Goal: Find specific page/section: Find specific page/section

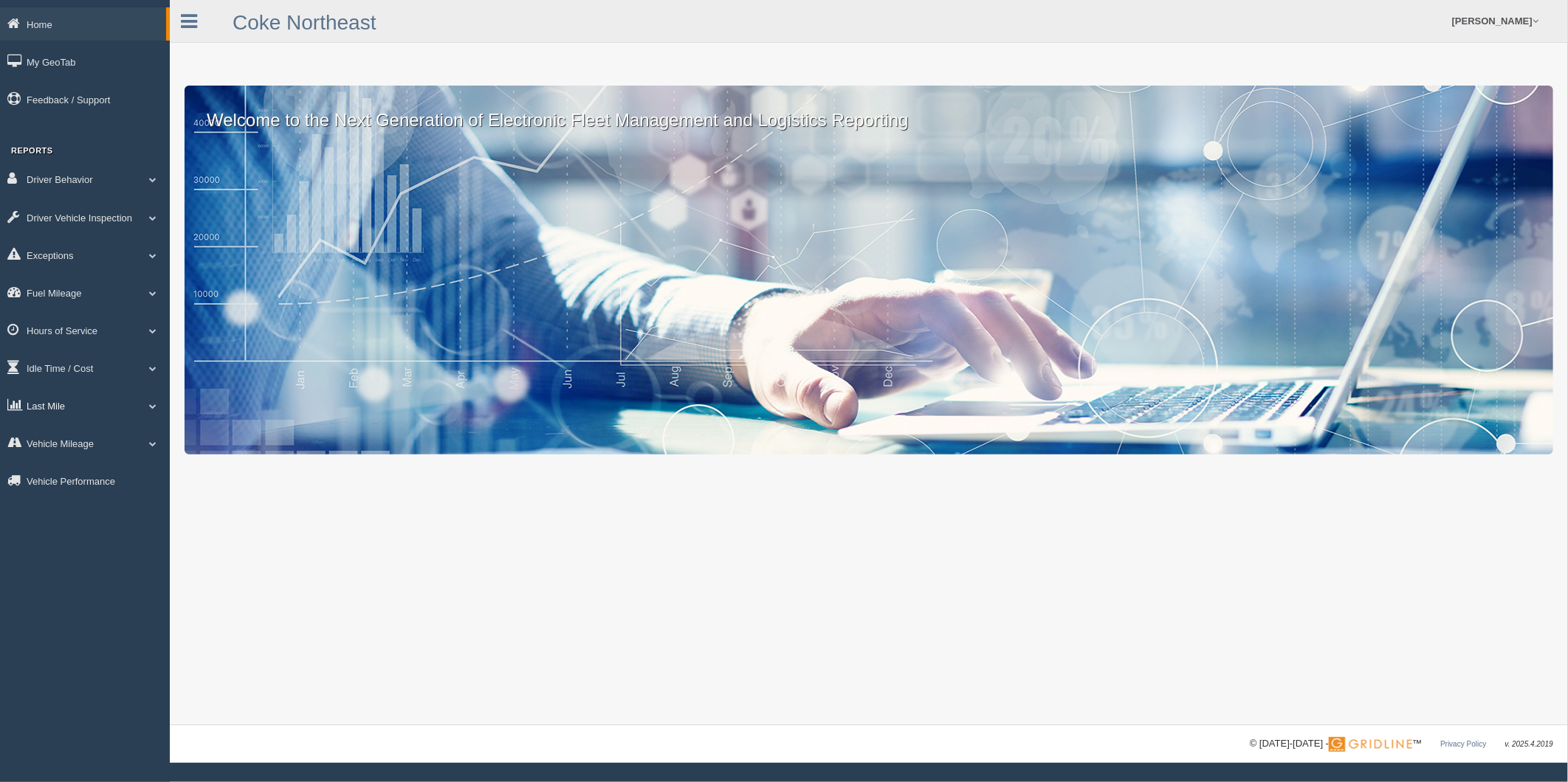
click at [56, 406] on link "Last Mile" at bounding box center [84, 405] width 170 height 33
click at [107, 445] on link "Planned Vs Actual" at bounding box center [97, 439] width 140 height 27
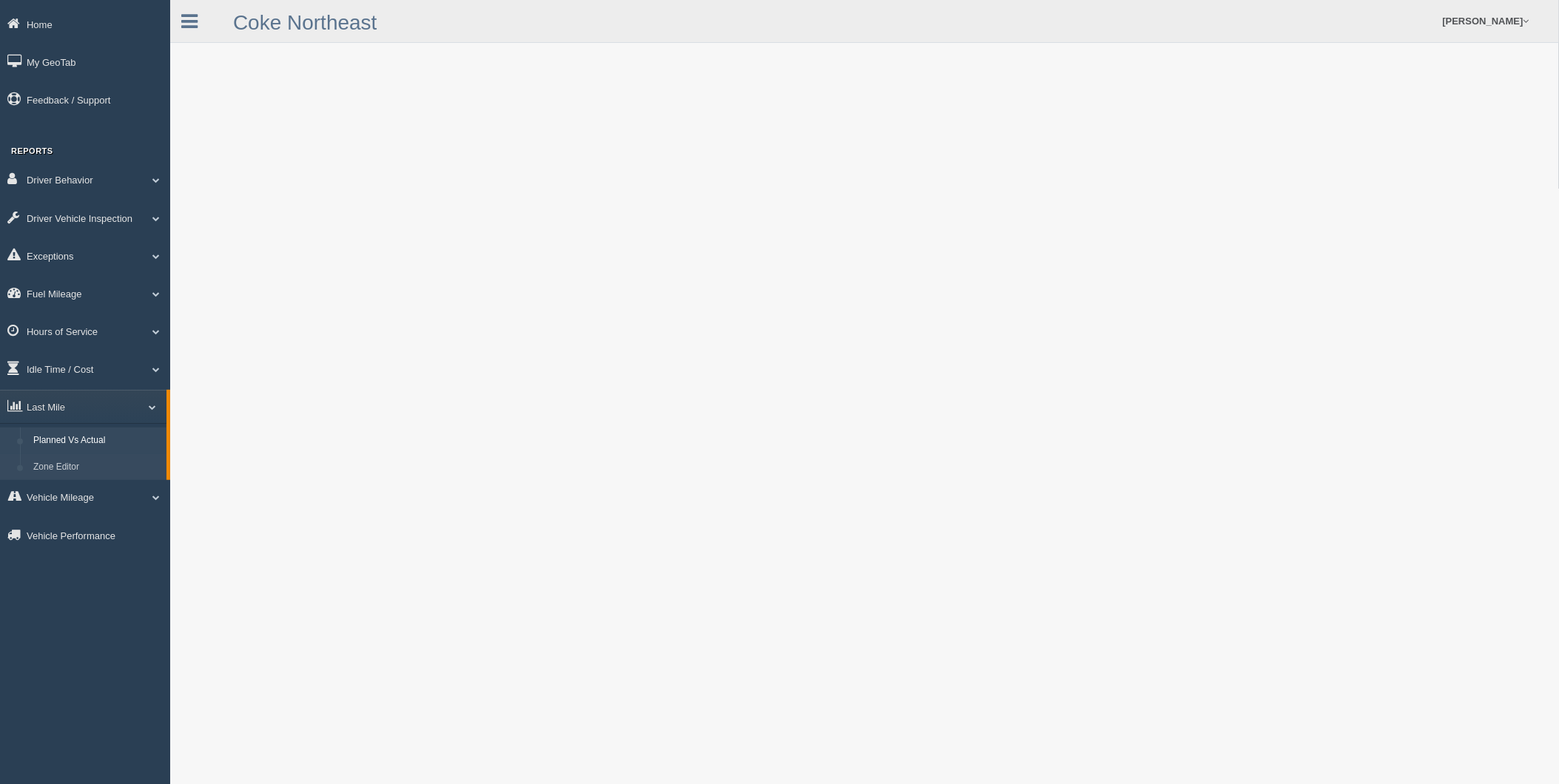
click at [53, 469] on link "Zone Editor" at bounding box center [97, 467] width 140 height 27
